Goal: Task Accomplishment & Management: Use online tool/utility

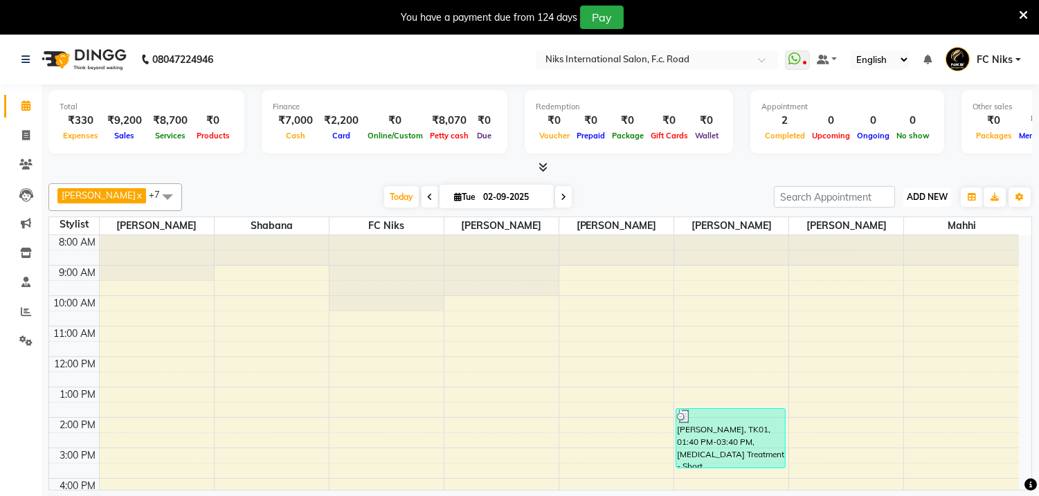
click at [918, 199] on span "ADD NEW" at bounding box center [927, 197] width 41 height 10
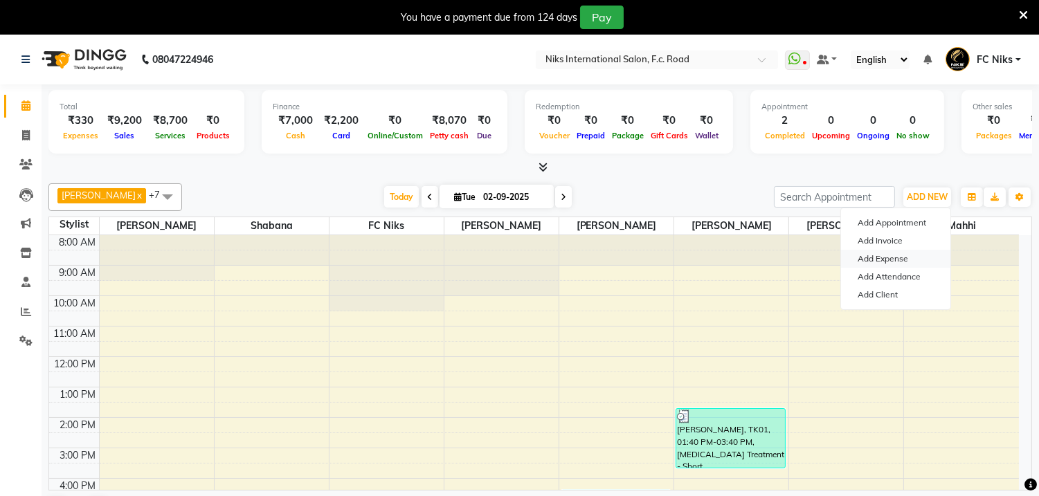
click at [894, 257] on link "Add Expense" at bounding box center [895, 259] width 109 height 18
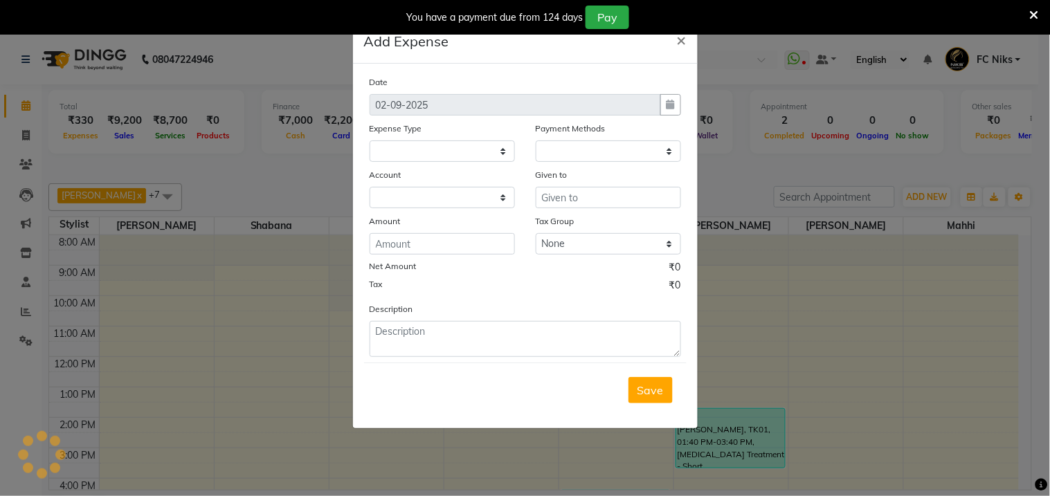
select select
select select "1"
select select "2355"
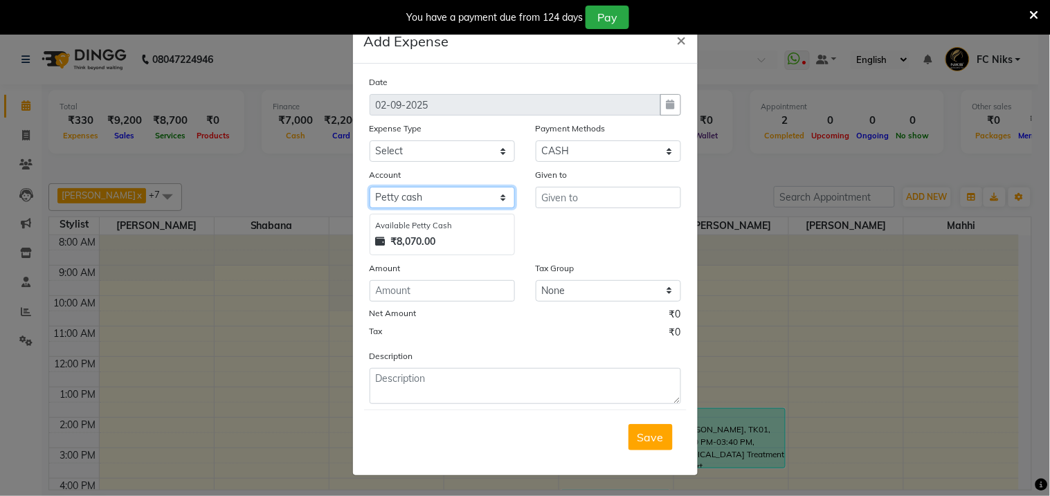
click at [415, 194] on select "Select Default account Petty cash" at bounding box center [442, 197] width 145 height 21
click at [419, 141] on select "Select Cash transfer to hub Client Snacks Donation Equipment Maintenance Miscel…" at bounding box center [442, 151] width 145 height 21
select select "954"
click at [370, 141] on select "Select Cash transfer to hub Client Snacks Donation Equipment Maintenance Miscel…" at bounding box center [442, 151] width 145 height 21
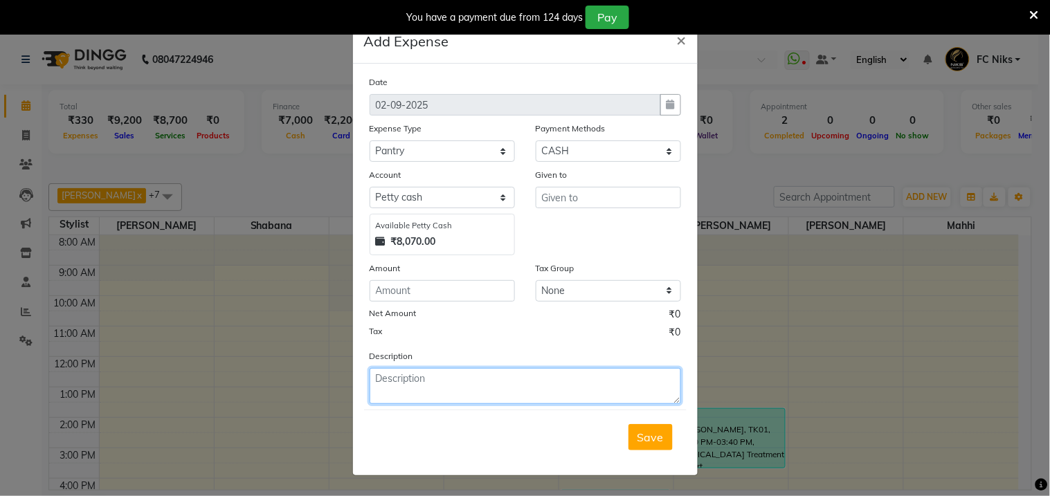
click at [420, 383] on textarea at bounding box center [525, 386] width 311 height 36
type textarea "nikhil sir,,,,,,"
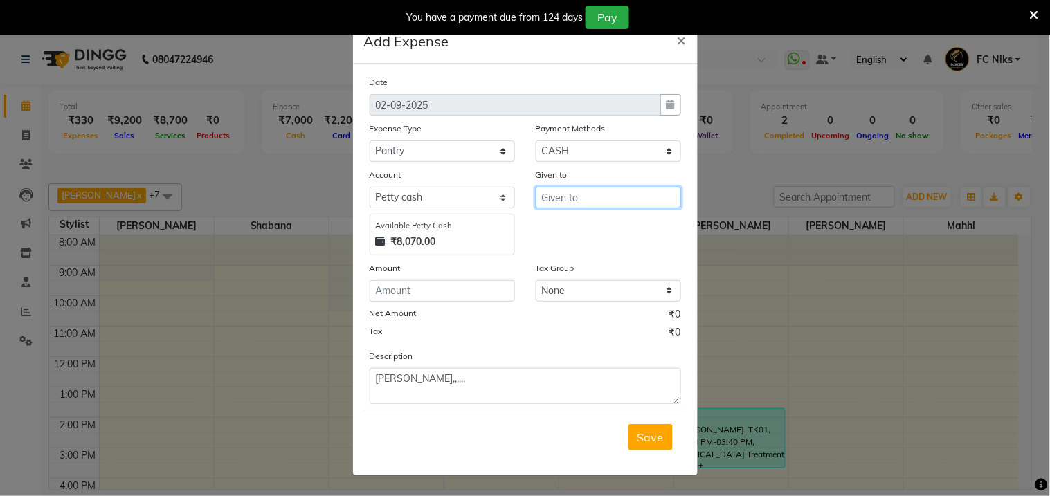
click at [580, 204] on input "text" at bounding box center [608, 197] width 145 height 21
type input ",,,,"
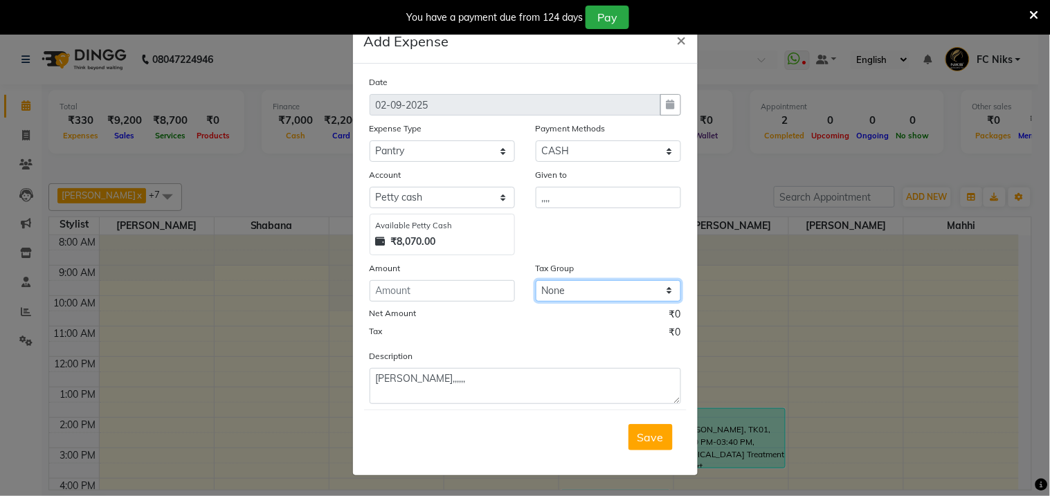
click at [571, 294] on select "None" at bounding box center [608, 290] width 145 height 21
click at [425, 300] on input "number" at bounding box center [442, 290] width 145 height 21
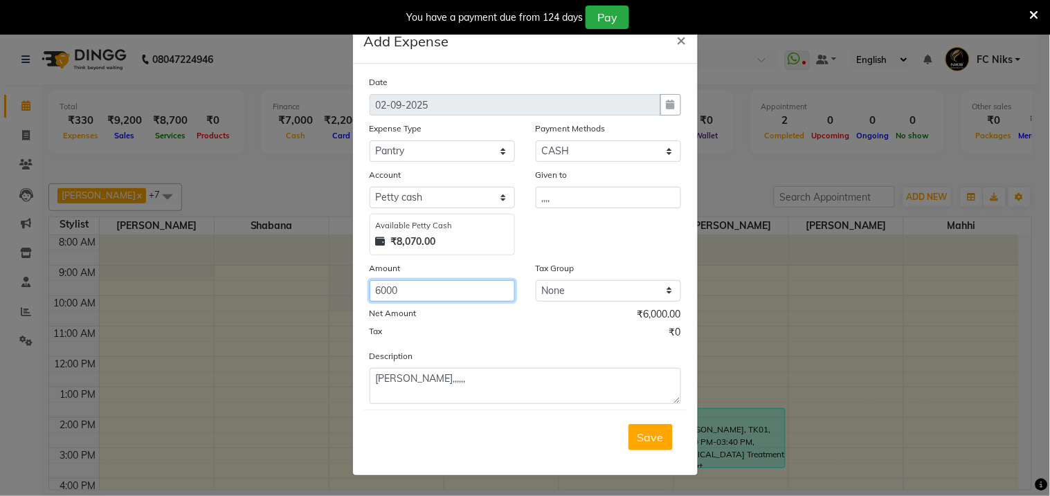
type input "6000"
click at [451, 341] on div "Tax ₹0" at bounding box center [525, 334] width 311 height 18
click at [407, 146] on select "Select Cash transfer to hub Client Snacks Donation Equipment Maintenance Miscel…" at bounding box center [442, 151] width 145 height 21
select select "946"
click at [370, 141] on select "Select Cash transfer to hub Client Snacks Donation Equipment Maintenance Miscel…" at bounding box center [442, 151] width 145 height 21
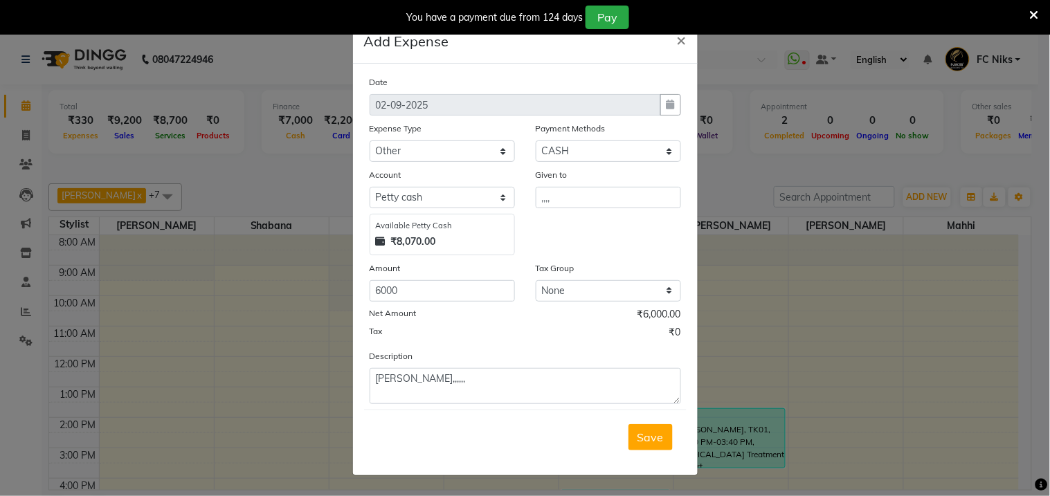
click at [565, 186] on div "Given to" at bounding box center [608, 177] width 145 height 19
click at [580, 195] on input ",,,," at bounding box center [608, 197] width 145 height 21
type input ","
click at [569, 217] on button "Nikh il" at bounding box center [590, 227] width 109 height 22
type input "Nikhil"
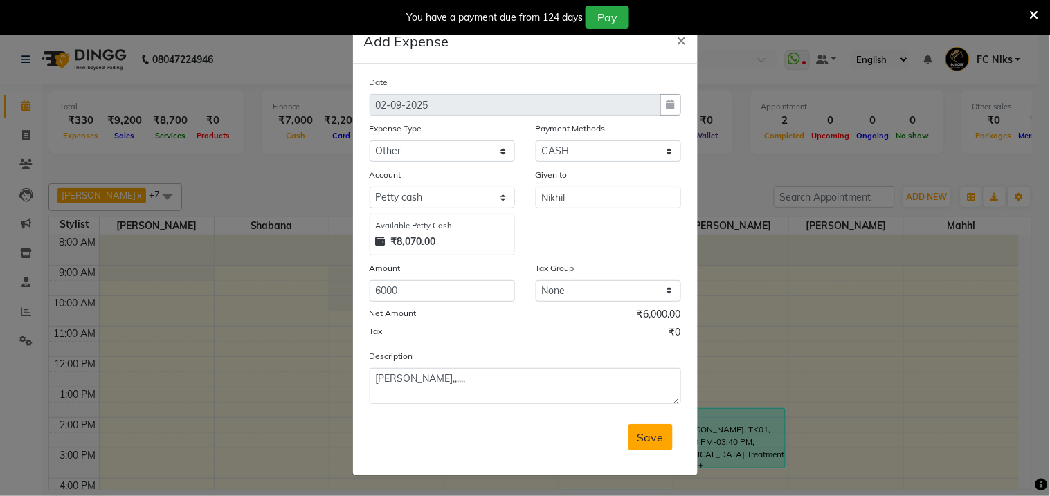
click at [653, 443] on span "Save" at bounding box center [650, 438] width 26 height 14
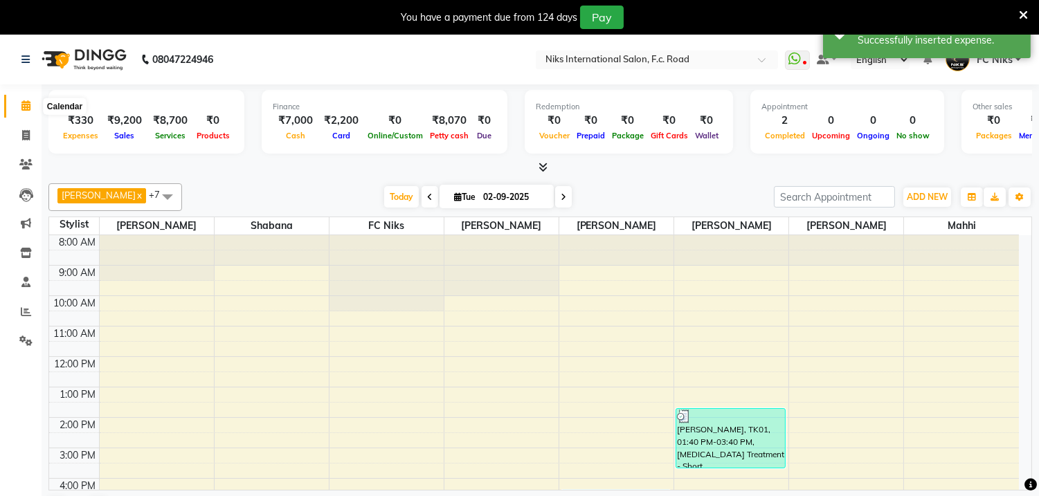
click at [19, 101] on span at bounding box center [26, 106] width 24 height 16
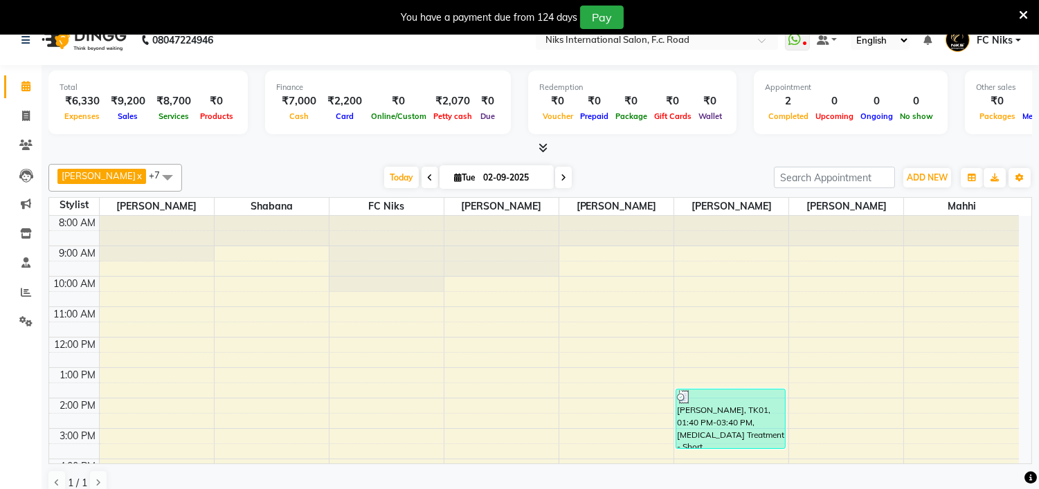
scroll to position [9, 0]
